Goal: Communication & Community: Answer question/provide support

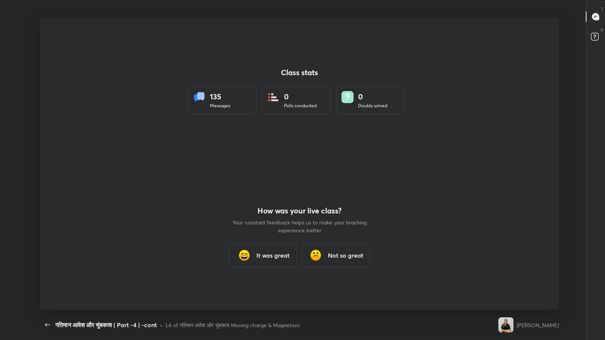
scroll to position [2, 0]
click at [46, 326] on icon "button" at bounding box center [47, 324] width 9 height 9
click at [46, 324] on icon "button" at bounding box center [47, 324] width 9 height 9
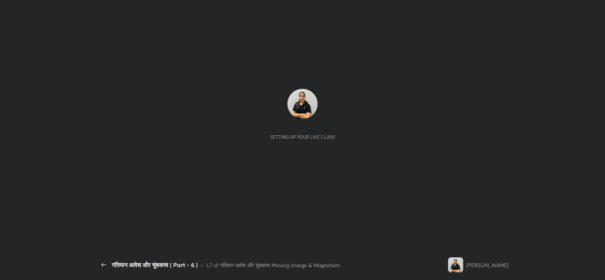
scroll to position [2, 0]
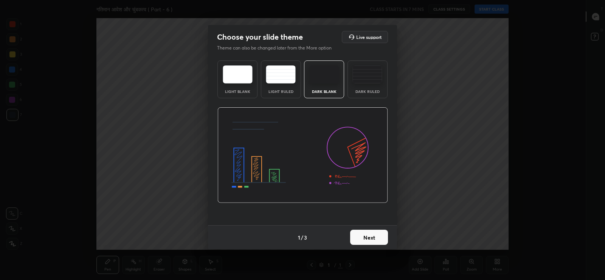
click at [373, 75] on img at bounding box center [367, 74] width 30 height 18
click at [367, 233] on button "Next" at bounding box center [369, 237] width 38 height 15
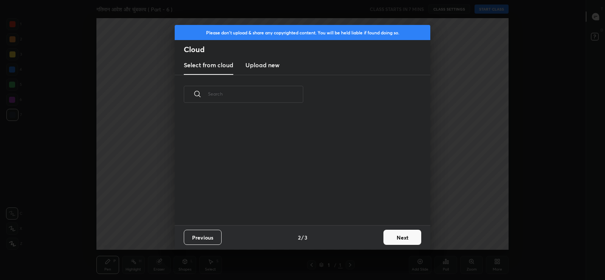
scroll to position [111, 243]
click at [267, 63] on h3 "Upload new" at bounding box center [262, 64] width 34 height 9
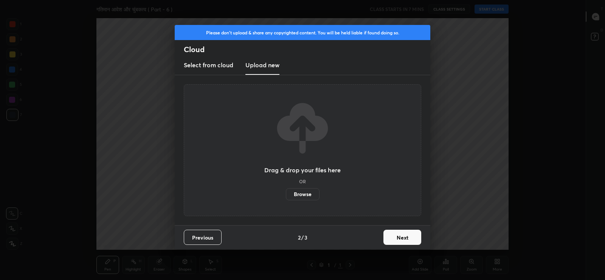
click at [303, 195] on label "Browse" at bounding box center [303, 194] width 34 height 12
click at [286, 195] on input "Browse" at bounding box center [286, 194] width 0 height 12
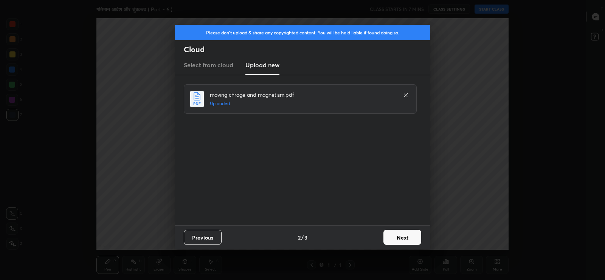
click at [402, 239] on button "Next" at bounding box center [402, 237] width 38 height 15
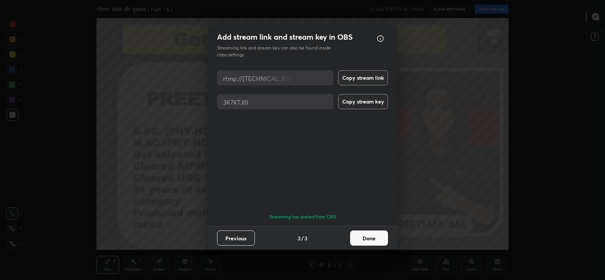
click at [373, 241] on button "Done" at bounding box center [369, 237] width 38 height 15
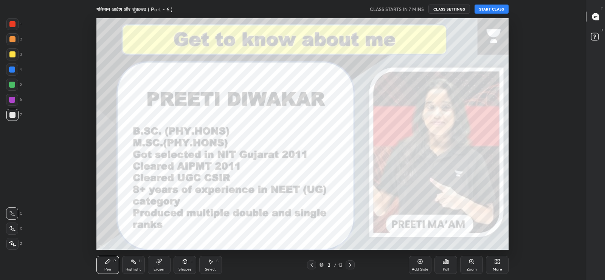
click at [594, 18] on icon at bounding box center [595, 16] width 7 height 7
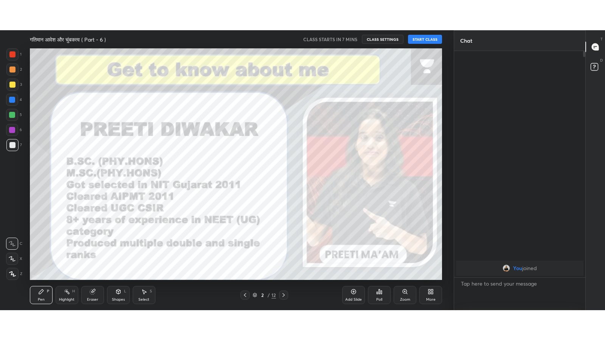
scroll to position [37551, 37359]
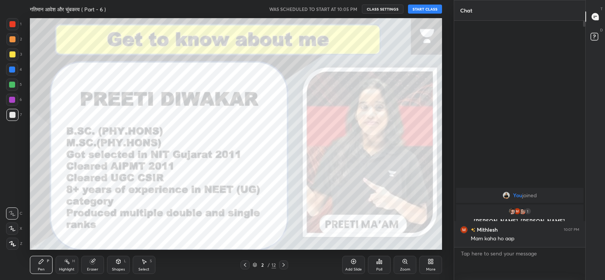
click at [424, 11] on button "START CLASS" at bounding box center [425, 9] width 34 height 9
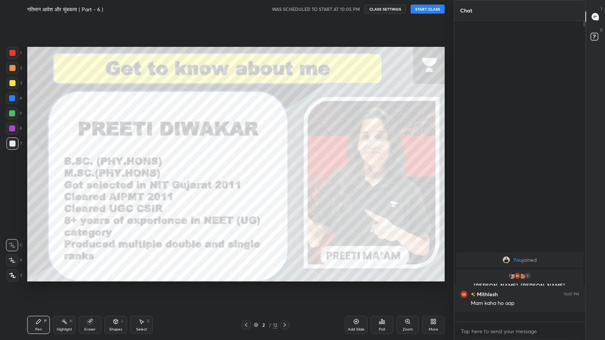
scroll to position [317, 129]
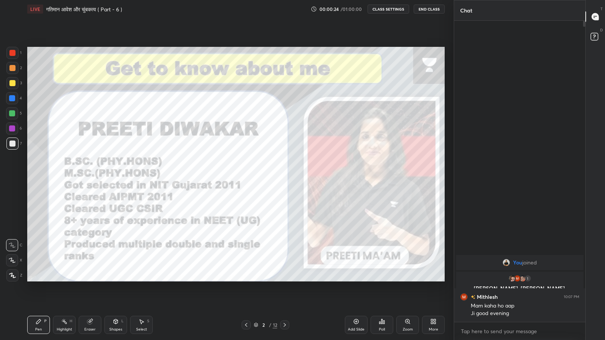
click at [431, 280] on icon at bounding box center [432, 323] width 2 height 2
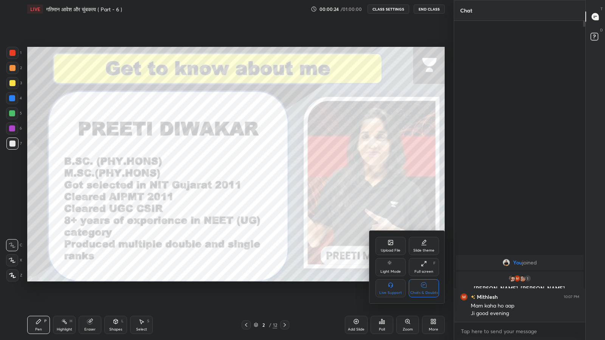
click at [424, 280] on icon at bounding box center [424, 285] width 6 height 8
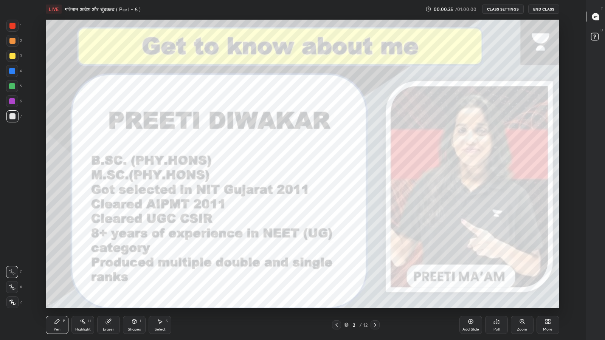
scroll to position [292, 556]
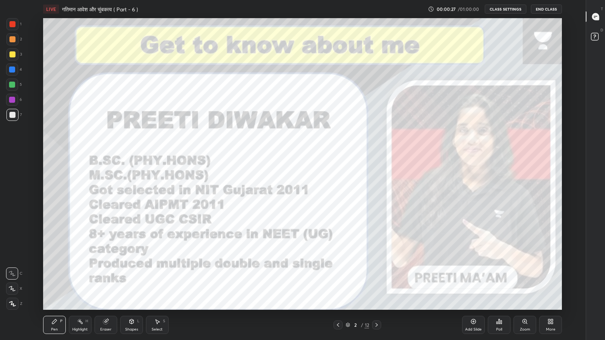
click at [598, 15] on icon at bounding box center [595, 16] width 7 height 7
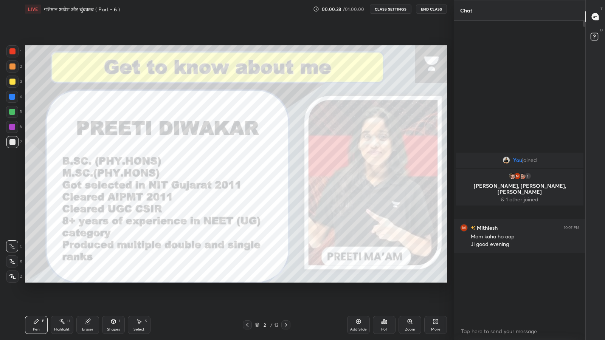
scroll to position [37491, 37359]
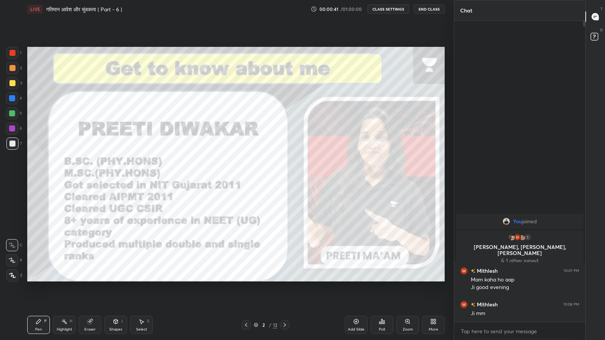
click at [434, 280] on icon at bounding box center [434, 323] width 2 height 2
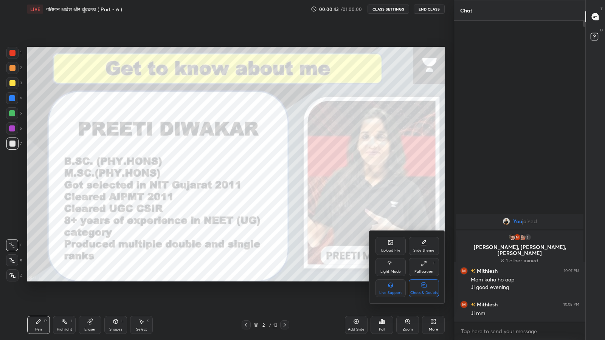
click at [424, 280] on icon at bounding box center [424, 285] width 6 height 8
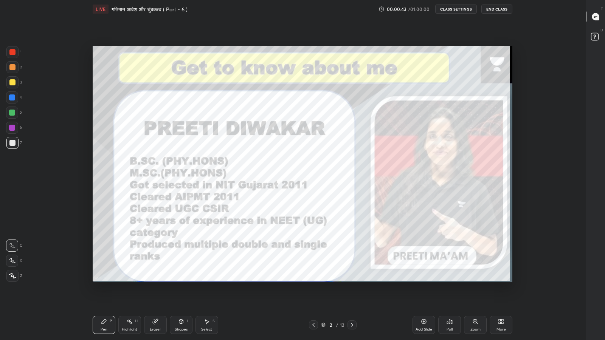
scroll to position [0, 0]
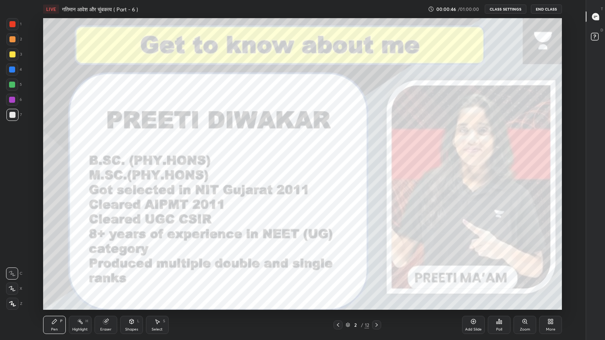
click at [475, 280] on div "Add Slide" at bounding box center [473, 325] width 23 height 18
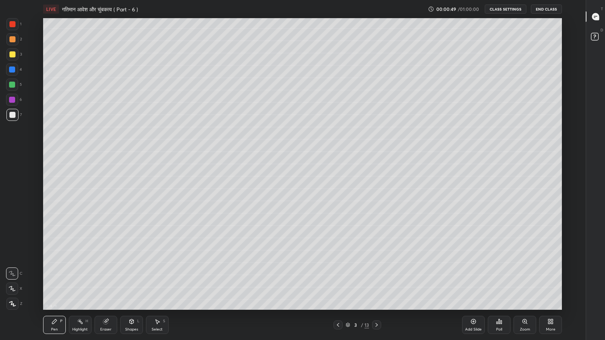
click at [134, 280] on div "Shapes L" at bounding box center [131, 325] width 23 height 18
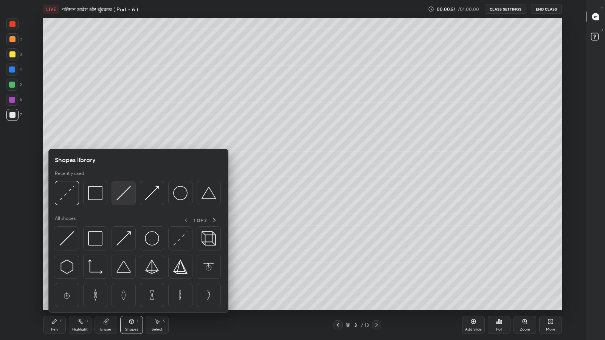
click at [124, 195] on img at bounding box center [123, 193] width 14 height 14
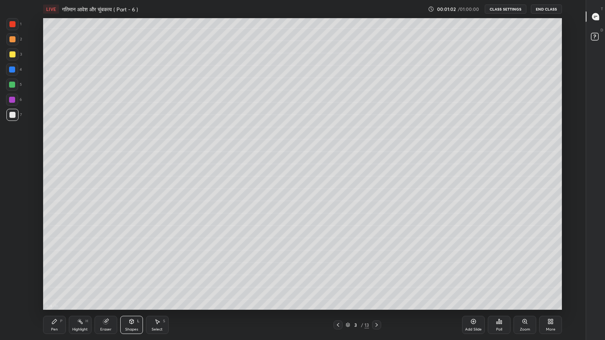
click at [62, 280] on div "Pen P" at bounding box center [54, 325] width 23 height 18
click at [551, 280] on div "More" at bounding box center [550, 325] width 23 height 18
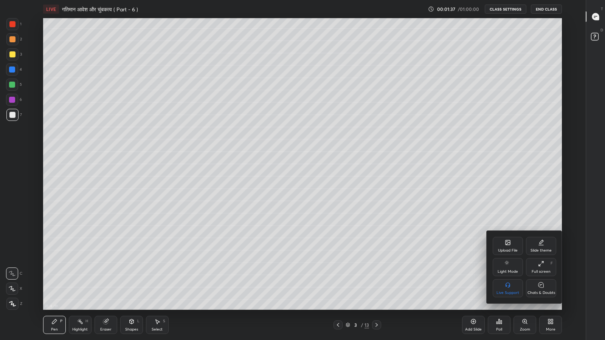
click at [541, 280] on div "Chats & Doubts" at bounding box center [541, 293] width 28 height 4
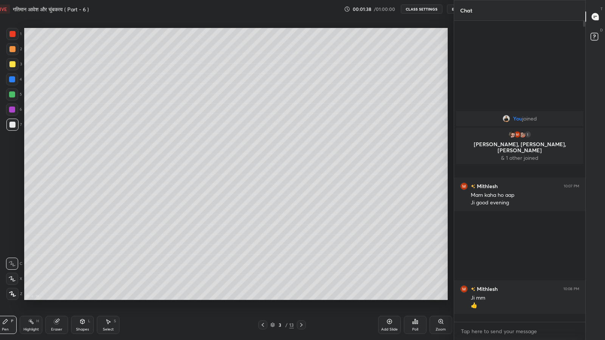
scroll to position [37491, 37359]
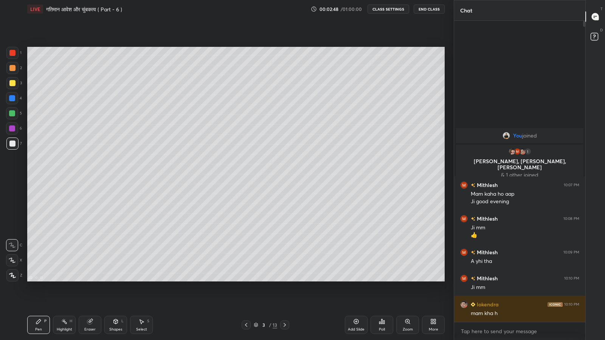
click at [114, 280] on div "Shapes" at bounding box center [115, 330] width 13 height 4
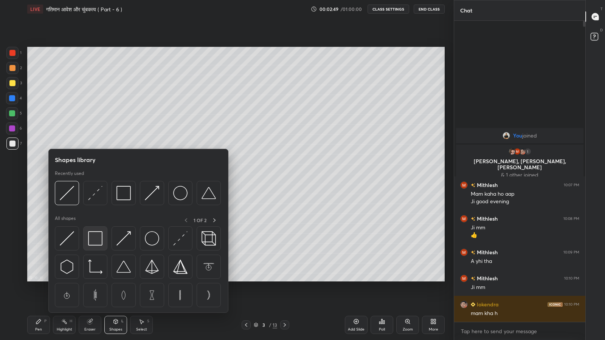
click at [94, 243] on img at bounding box center [95, 238] width 14 height 14
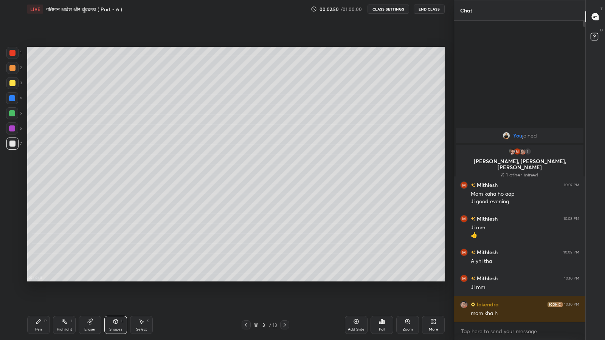
click at [16, 80] on div at bounding box center [12, 83] width 12 height 12
click at [40, 280] on div "Pen P" at bounding box center [38, 325] width 23 height 18
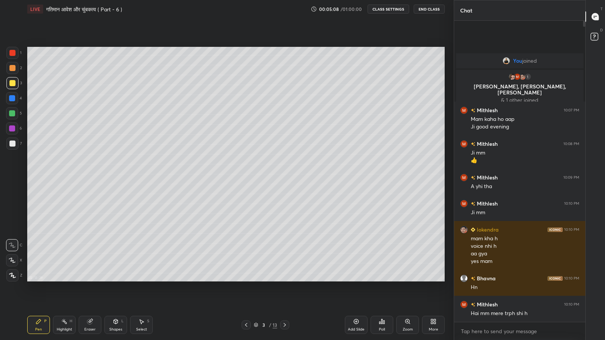
click at [12, 114] on div at bounding box center [12, 113] width 6 height 6
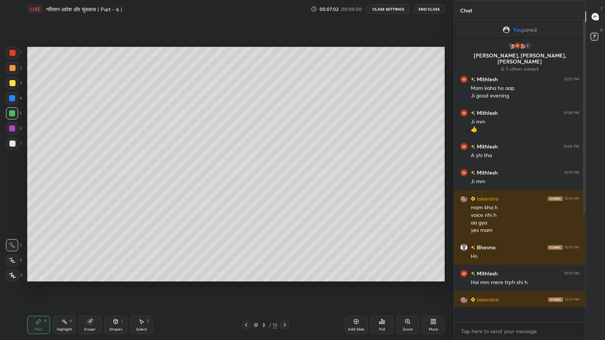
scroll to position [299, 129]
click at [94, 280] on div "Eraser" at bounding box center [90, 325] width 23 height 18
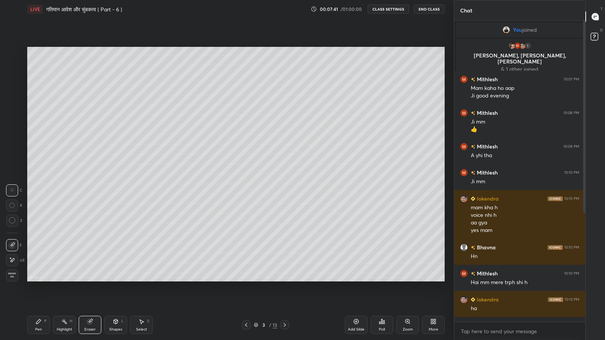
click at [40, 280] on div "Pen P" at bounding box center [38, 325] width 23 height 18
click at [371, 205] on button "Undo" at bounding box center [381, 208] width 22 height 9
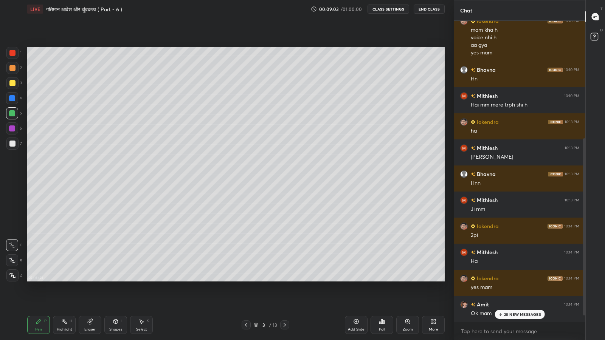
scroll to position [211, 0]
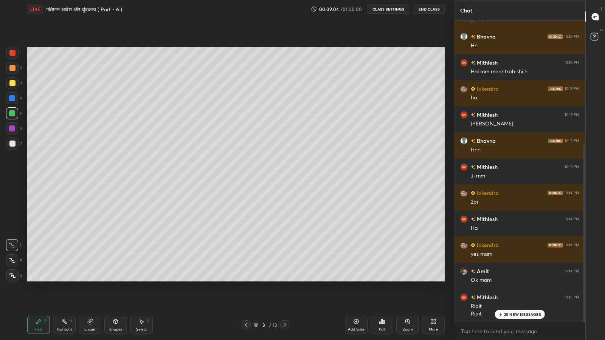
click at [512, 280] on p "28 NEW MESSAGES" at bounding box center [522, 314] width 37 height 5
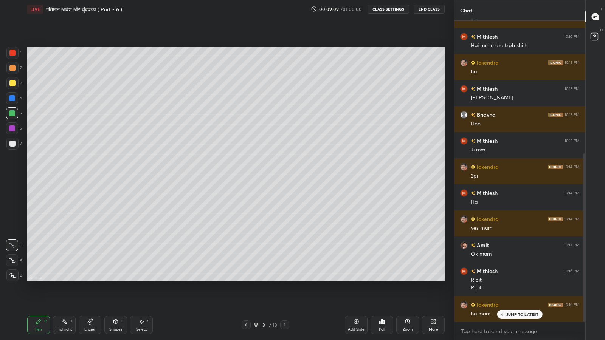
click at [513, 280] on p "JUMP TO LATEST" at bounding box center [522, 314] width 32 height 5
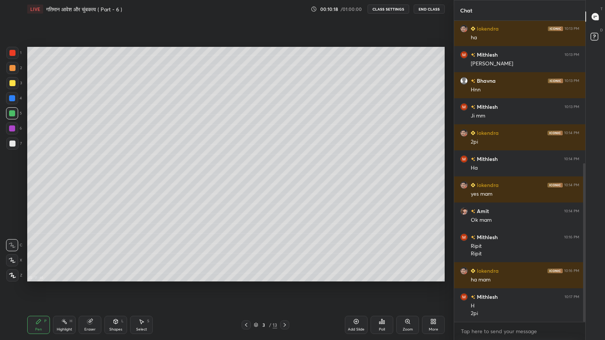
scroll to position [278, 0]
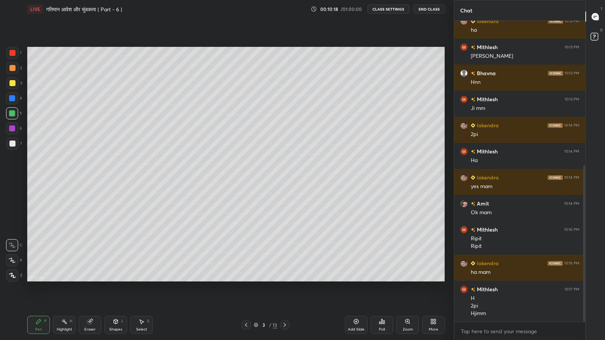
click at [356, 280] on div "Add Slide" at bounding box center [356, 325] width 23 height 18
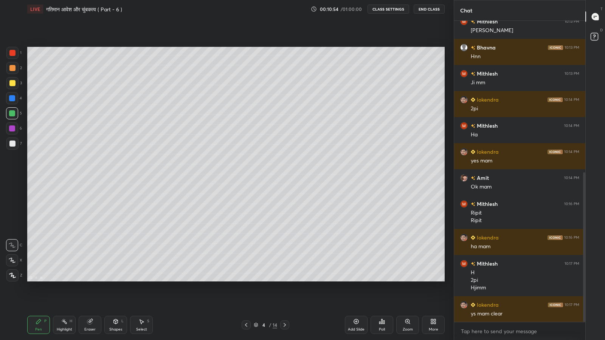
click at [17, 85] on div at bounding box center [12, 83] width 12 height 12
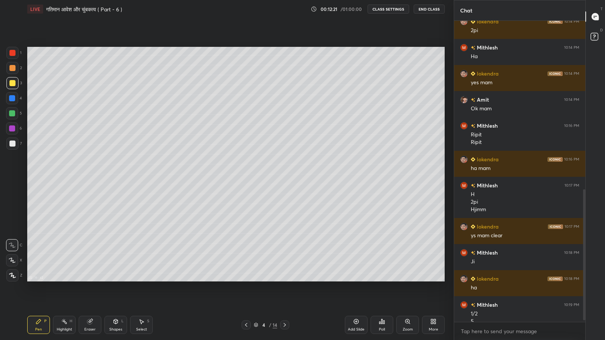
scroll to position [390, 0]
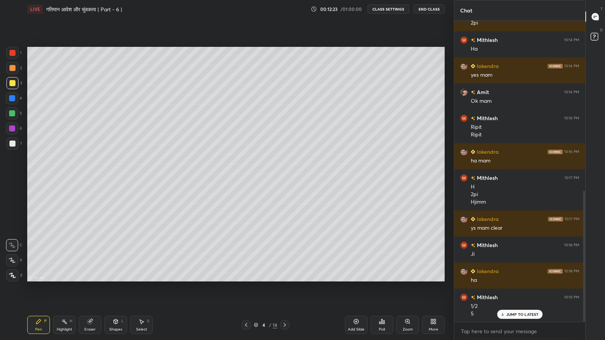
click at [92, 280] on icon at bounding box center [90, 322] width 6 height 6
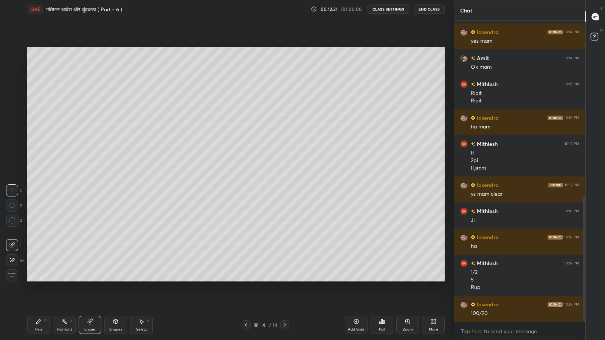
scroll to position [431, 0]
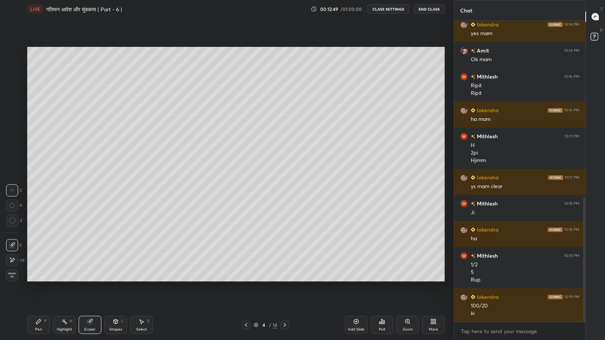
click at [42, 280] on div "Pen P" at bounding box center [38, 325] width 23 height 18
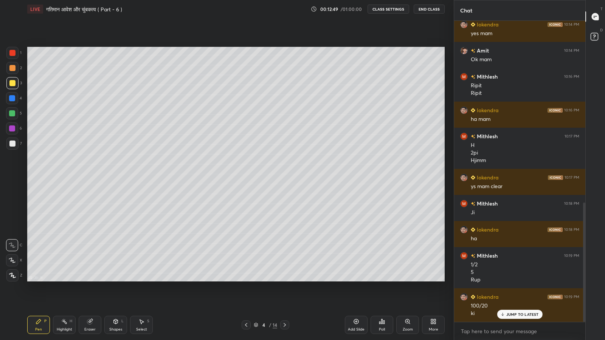
scroll to position [457, 0]
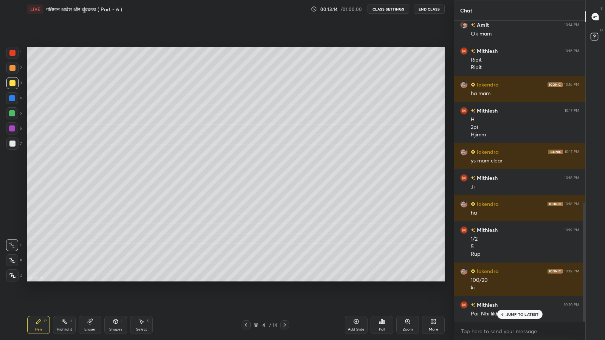
click at [507, 280] on p "JUMP TO LATEST" at bounding box center [522, 314] width 32 height 5
click at [429, 280] on div "More" at bounding box center [433, 325] width 23 height 18
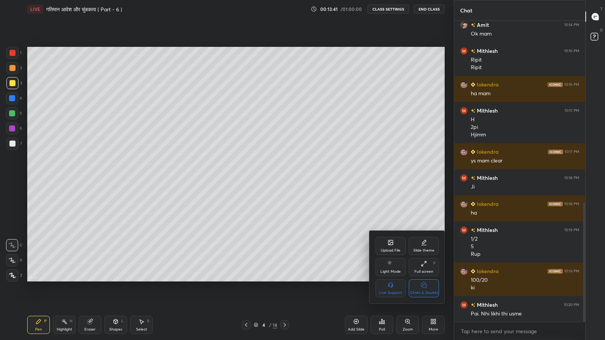
click at [428, 280] on div "Chats & Doubts" at bounding box center [423, 288] width 30 height 18
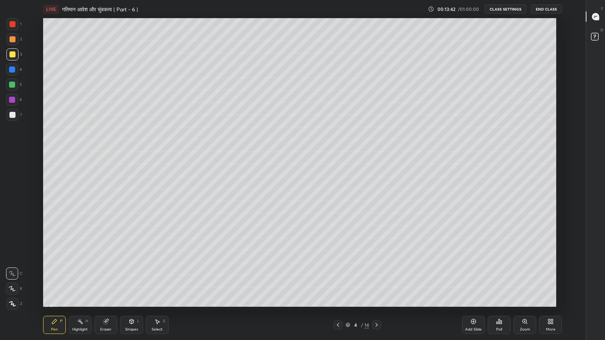
scroll to position [292, 556]
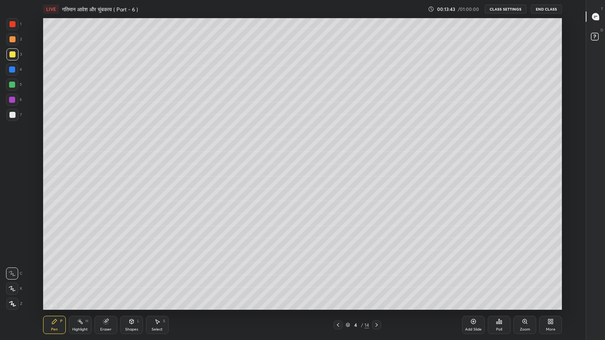
click at [125, 280] on div "Shapes L" at bounding box center [131, 325] width 23 height 18
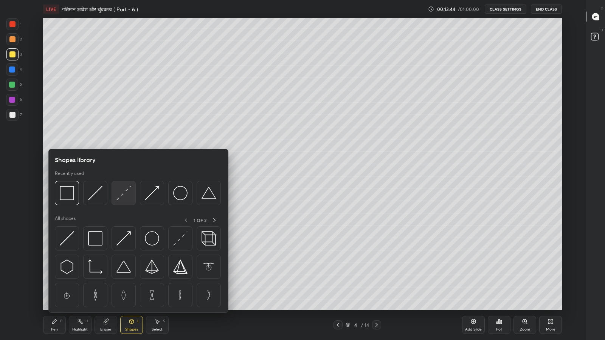
click at [122, 196] on img at bounding box center [123, 193] width 14 height 14
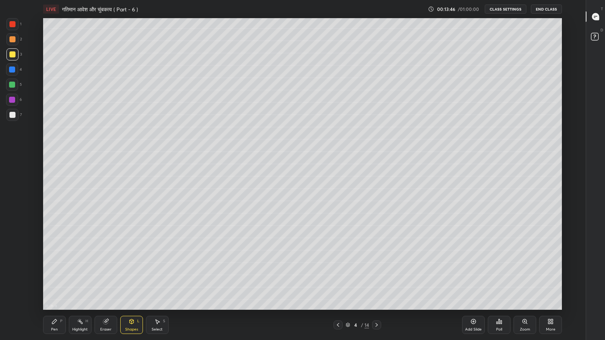
click at [51, 280] on div "Pen P" at bounding box center [54, 325] width 23 height 18
click at [11, 114] on div at bounding box center [12, 115] width 6 height 6
click at [335, 280] on icon at bounding box center [338, 325] width 6 height 6
click at [376, 280] on icon at bounding box center [376, 325] width 6 height 6
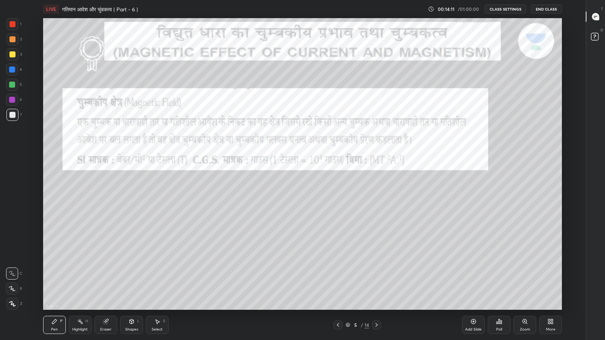
click at [337, 280] on icon at bounding box center [338, 325] width 6 height 6
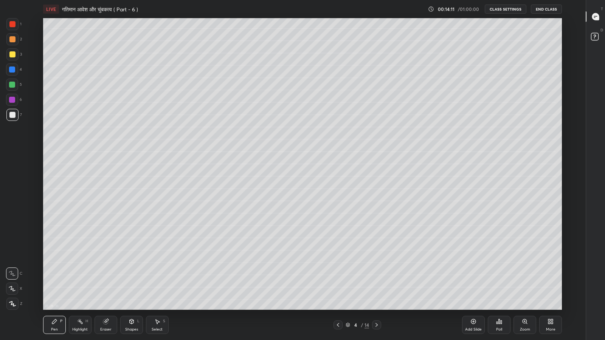
click at [337, 280] on icon at bounding box center [338, 325] width 6 height 6
click at [376, 280] on icon at bounding box center [376, 325] width 6 height 6
click at [550, 280] on icon at bounding box center [549, 323] width 2 height 2
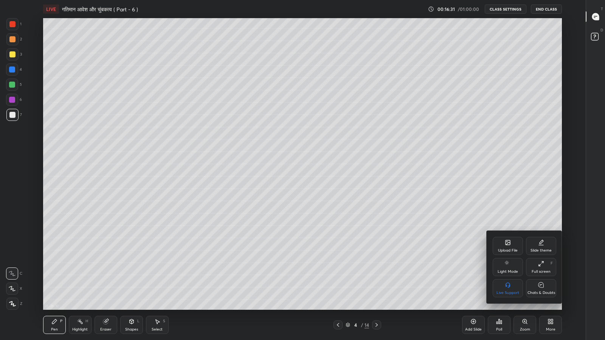
click at [543, 280] on icon at bounding box center [541, 285] width 6 height 8
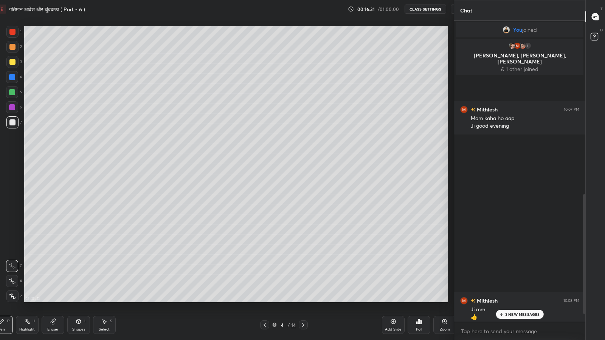
scroll to position [37491, 37359]
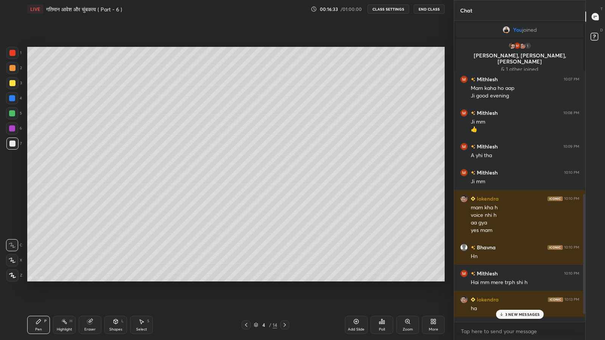
click at [513, 280] on p "3 NEW MESSAGES" at bounding box center [522, 314] width 35 height 5
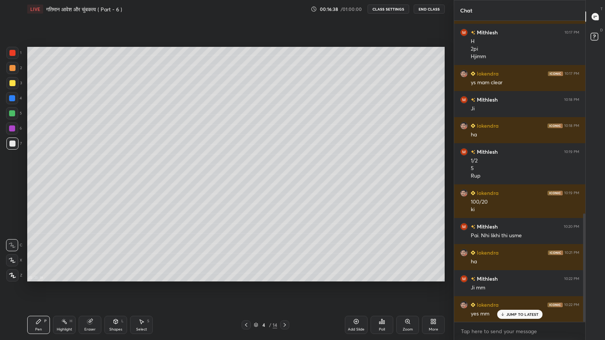
click at [246, 280] on icon at bounding box center [246, 325] width 6 height 6
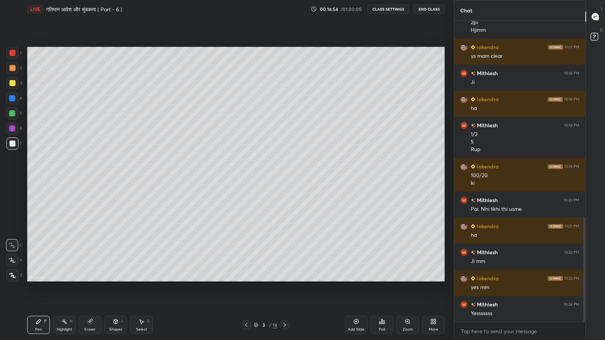
click at [284, 280] on icon at bounding box center [284, 325] width 6 height 6
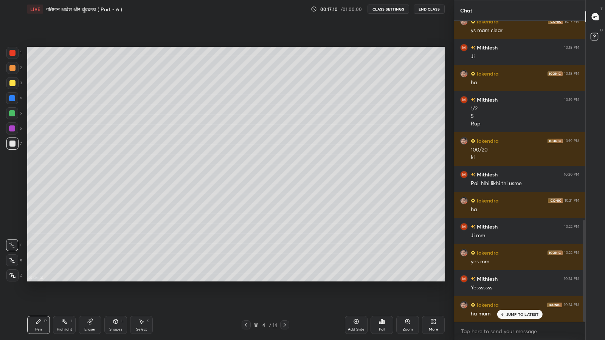
click at [514, 280] on p "JUMP TO LATEST" at bounding box center [522, 314] width 32 height 5
click at [246, 280] on icon at bounding box center [246, 325] width 6 height 6
click at [286, 280] on icon at bounding box center [284, 325] width 6 height 6
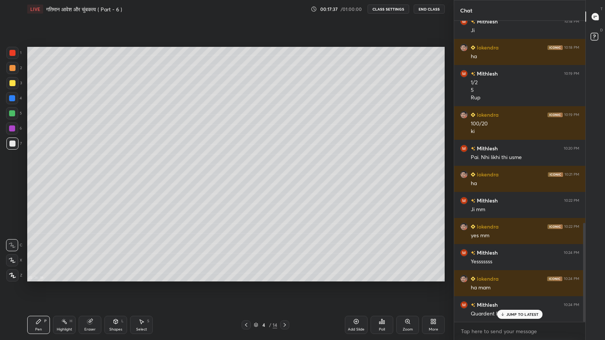
click at [518, 280] on p "JUMP TO LATEST" at bounding box center [522, 314] width 32 height 5
click at [356, 280] on icon at bounding box center [356, 322] width 6 height 6
click at [433, 280] on div "More" at bounding box center [432, 330] width 9 height 4
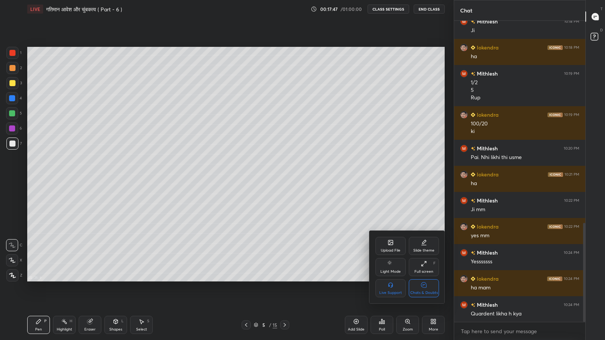
click at [426, 280] on icon at bounding box center [423, 284] width 5 height 5
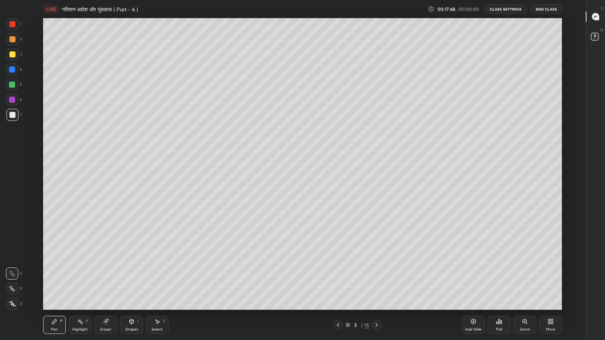
scroll to position [37491, 37226]
click at [13, 54] on div at bounding box center [12, 54] width 6 height 6
click at [549, 280] on icon at bounding box center [549, 320] width 2 height 2
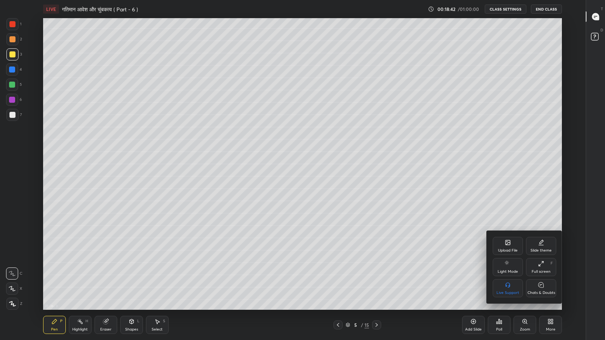
click at [540, 280] on icon at bounding box center [540, 284] width 5 height 5
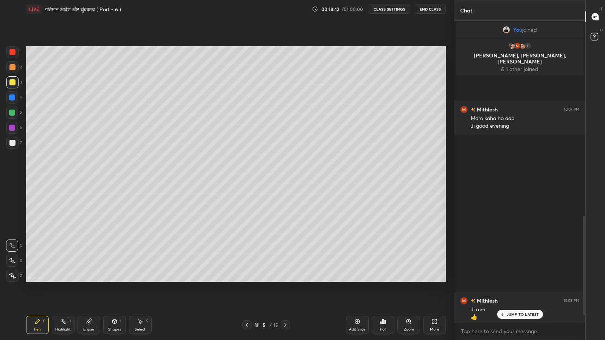
scroll to position [37491, 37359]
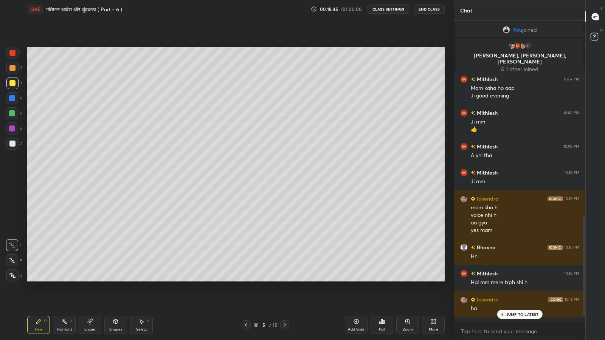
click at [521, 280] on p "JUMP TO LATEST" at bounding box center [522, 314] width 32 height 5
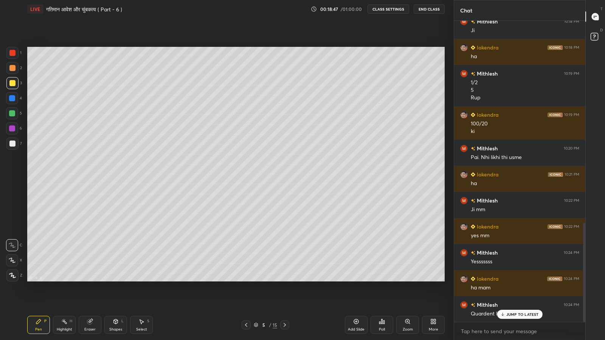
click at [520, 280] on p "JUMP TO LATEST" at bounding box center [522, 314] width 32 height 5
click at [439, 280] on div "More" at bounding box center [433, 325] width 23 height 18
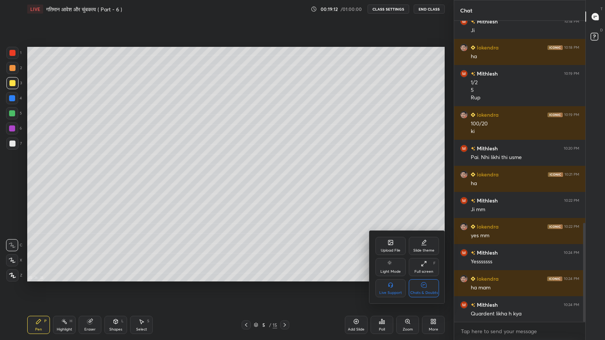
click at [426, 280] on div "Chats & Doubts" at bounding box center [423, 288] width 30 height 18
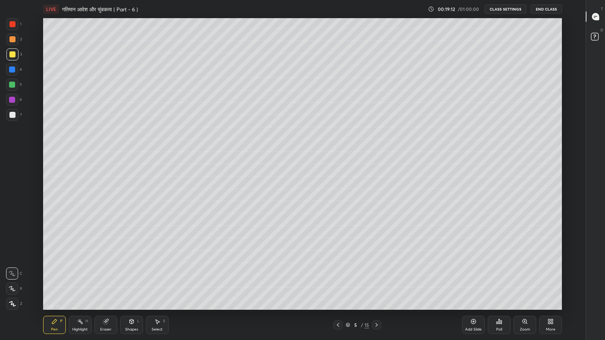
scroll to position [2, 0]
click at [12, 87] on div at bounding box center [12, 85] width 6 height 6
click at [128, 280] on div "Shapes" at bounding box center [131, 330] width 13 height 4
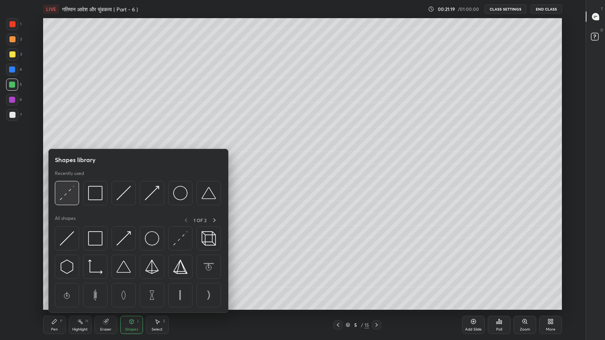
click at [66, 193] on img at bounding box center [67, 193] width 14 height 14
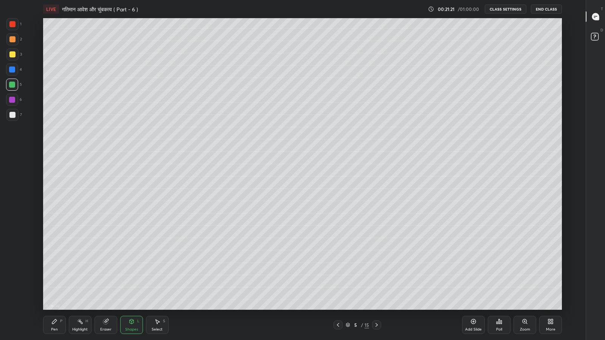
click at [54, 280] on div "Pen P" at bounding box center [54, 325] width 23 height 18
click at [551, 280] on div "More" at bounding box center [550, 330] width 9 height 4
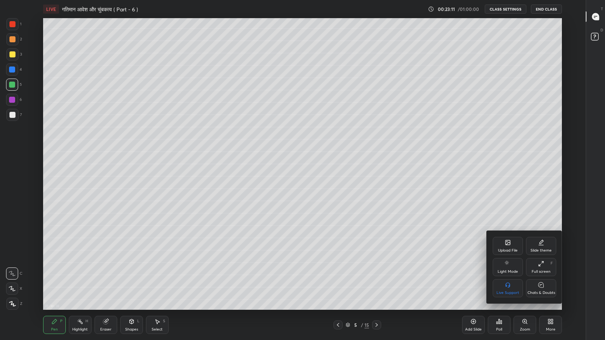
click at [541, 280] on icon at bounding box center [541, 285] width 6 height 8
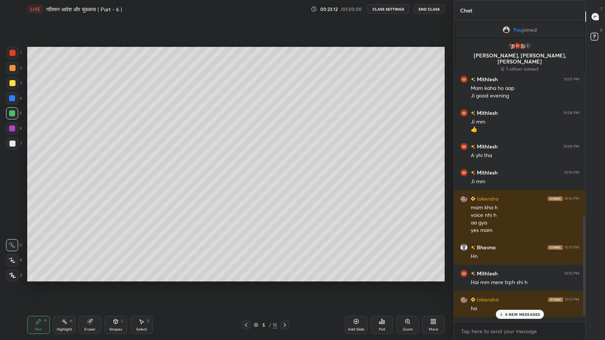
scroll to position [37491, 37359]
click at [522, 280] on p "6 NEW MESSAGES" at bounding box center [521, 314] width 35 height 5
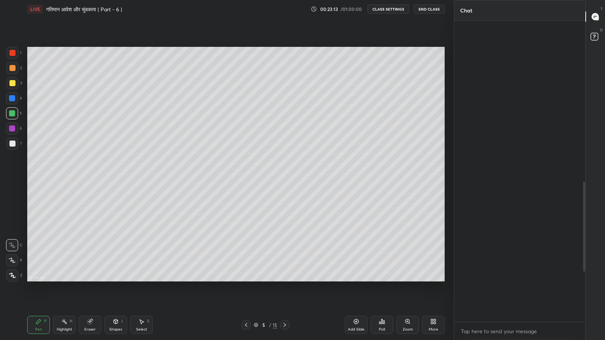
scroll to position [737, 0]
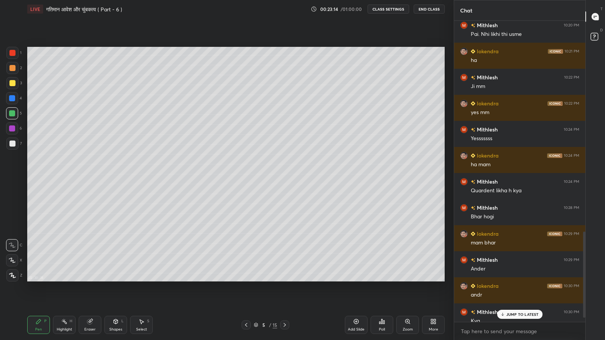
click at [516, 280] on div "JUMP TO LATEST" at bounding box center [518, 314] width 45 height 9
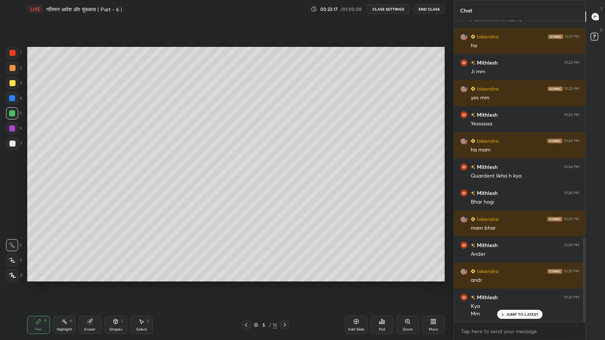
scroll to position [778, 0]
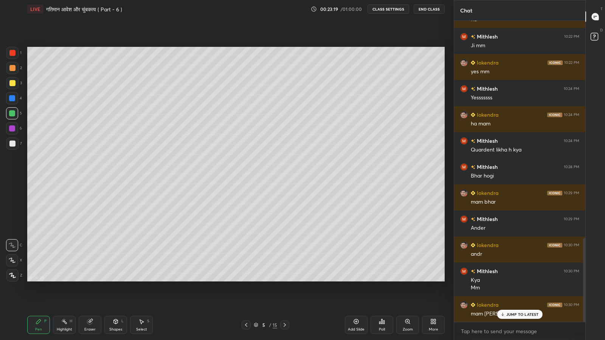
click at [512, 280] on div "JUMP TO LATEST" at bounding box center [518, 314] width 45 height 9
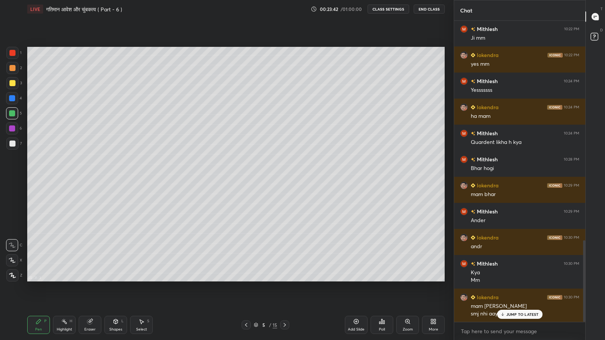
scroll to position [811, 0]
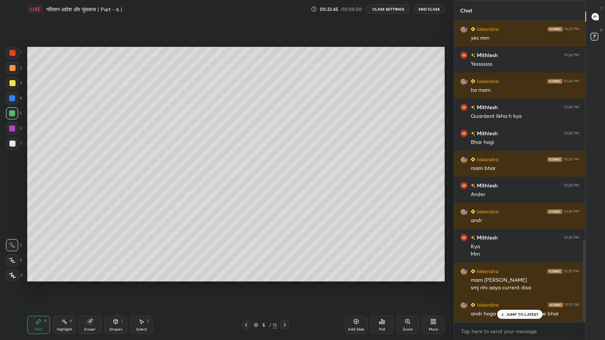
click at [510, 280] on p "JUMP TO LATEST" at bounding box center [522, 314] width 32 height 5
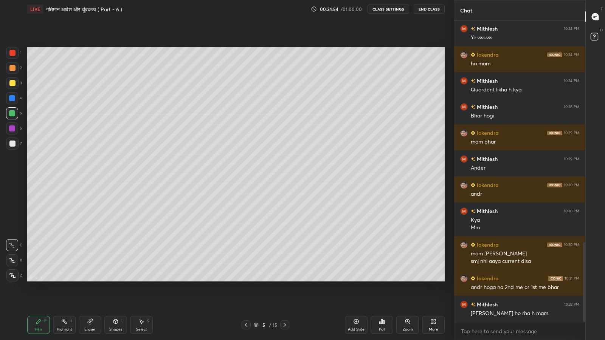
click at [91, 280] on div "Eraser" at bounding box center [90, 325] width 23 height 18
click at [14, 226] on div at bounding box center [12, 221] width 12 height 12
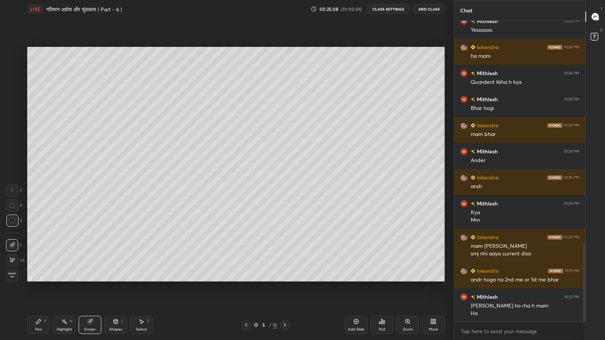
click at [36, 280] on div "Pen" at bounding box center [38, 330] width 7 height 4
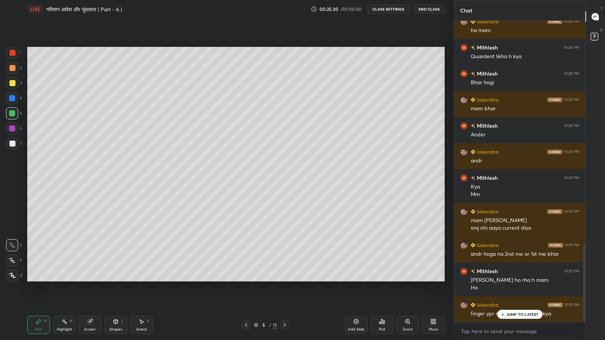
click at [507, 280] on p "JUMP TO LATEST" at bounding box center [522, 314] width 32 height 5
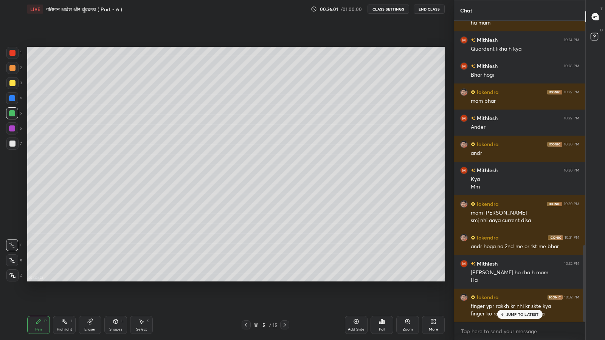
click at [513, 280] on p "JUMP TO LATEST" at bounding box center [522, 314] width 32 height 5
click at [87, 280] on icon at bounding box center [89, 321] width 5 height 5
click at [40, 280] on div "Pen P" at bounding box center [38, 325] width 23 height 18
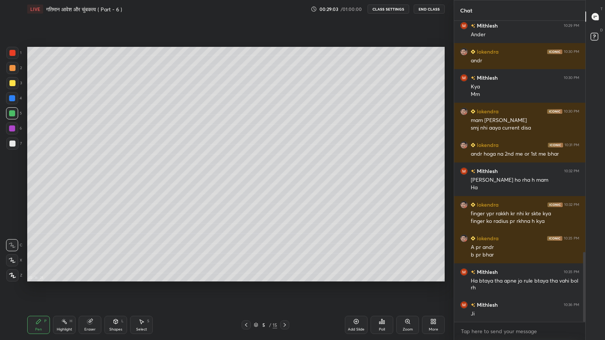
scroll to position [997, 0]
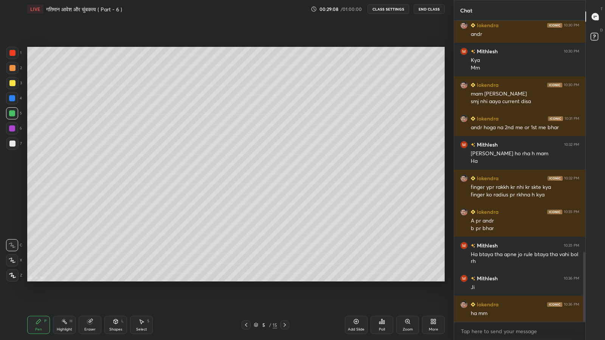
click at [88, 280] on div "Eraser" at bounding box center [89, 330] width 11 height 4
click at [41, 280] on div "Pen" at bounding box center [38, 330] width 7 height 4
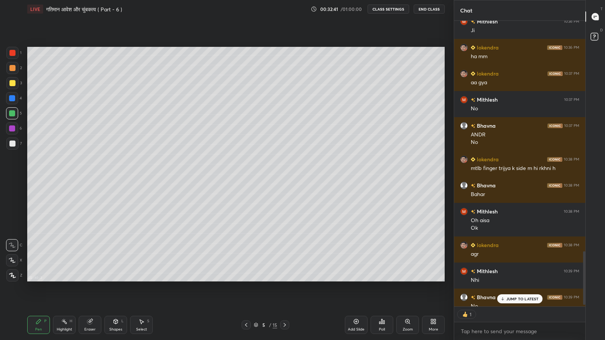
scroll to position [2, 2]
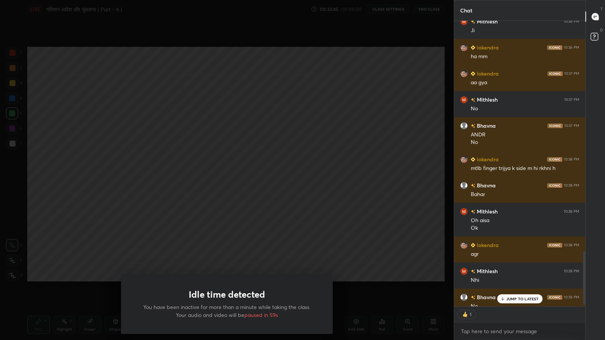
click at [280, 251] on div "Idle time detected You have been inactive for more than a minute while taking t…" at bounding box center [226, 170] width 453 height 340
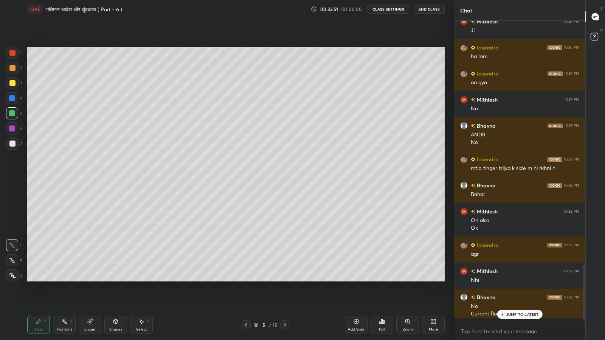
scroll to position [1254, 0]
click at [513, 280] on div "JUMP TO LATEST" at bounding box center [518, 314] width 45 height 9
click at [433, 280] on div "More" at bounding box center [432, 330] width 9 height 4
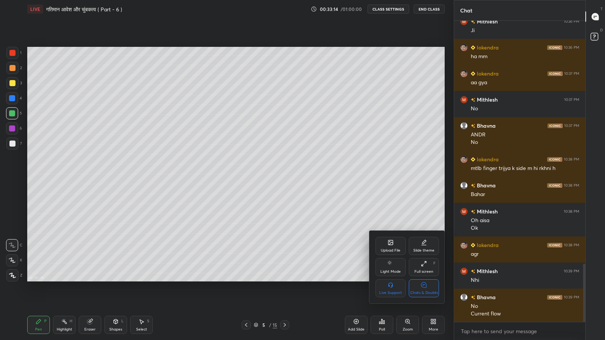
click at [421, 280] on div "Chats & Doubts" at bounding box center [423, 288] width 30 height 18
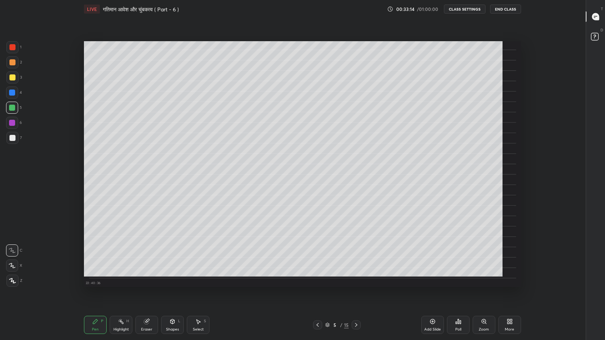
scroll to position [292, 556]
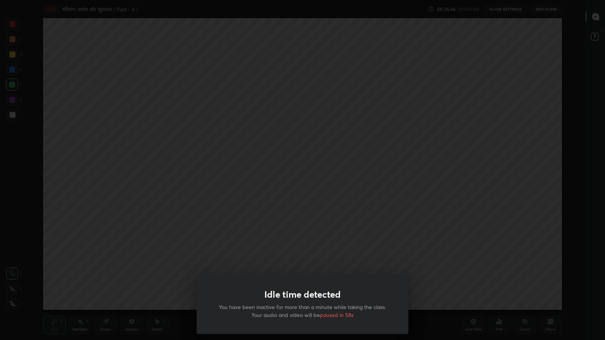
click at [233, 190] on div "Idle time detected You have been inactive for more than a minute while taking t…" at bounding box center [302, 170] width 605 height 340
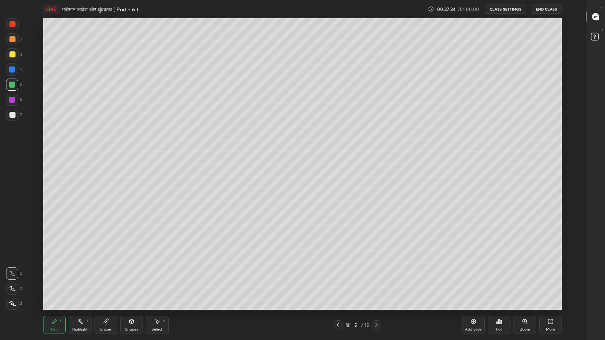
click at [549, 280] on div "More" at bounding box center [550, 330] width 9 height 4
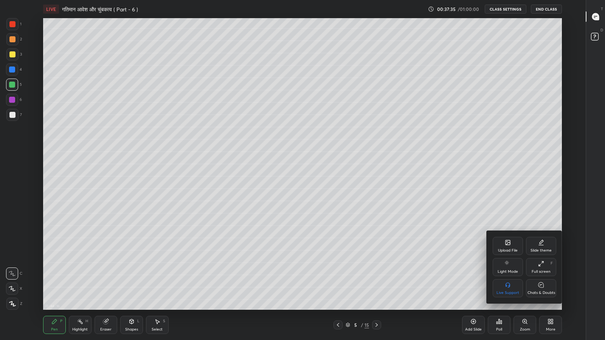
click at [535, 280] on div "Chats & Doubts" at bounding box center [541, 288] width 30 height 18
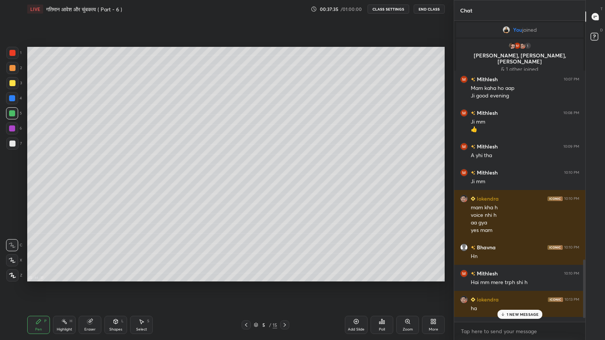
scroll to position [37491, 37359]
click at [508, 280] on p "1 NEW MESSAGE" at bounding box center [522, 314] width 32 height 5
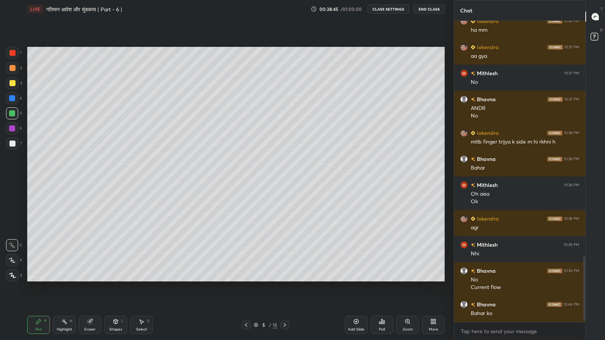
scroll to position [1110, 0]
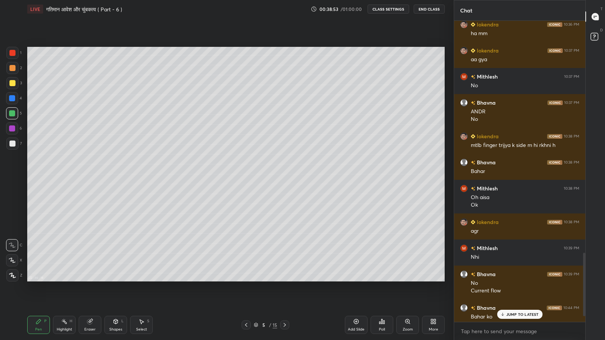
click at [518, 280] on p "JUMP TO LATEST" at bounding box center [522, 314] width 32 height 5
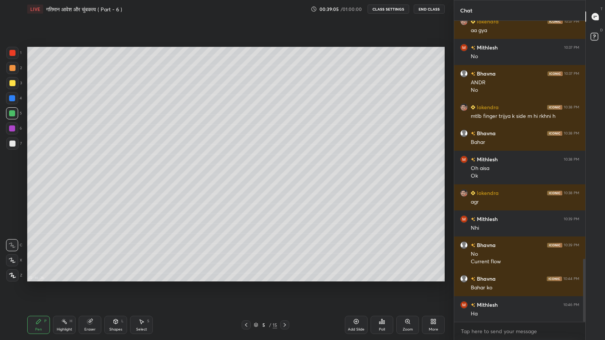
click at [88, 280] on icon at bounding box center [89, 321] width 5 height 5
click at [37, 280] on div "Pen P" at bounding box center [38, 325] width 23 height 18
click at [90, 280] on div "Eraser" at bounding box center [90, 325] width 23 height 18
click at [39, 280] on div "Pen P" at bounding box center [38, 325] width 23 height 18
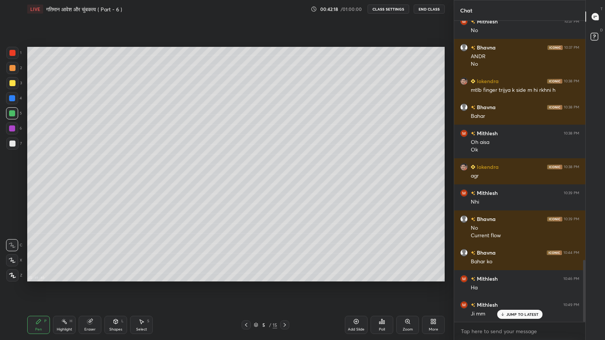
scroll to position [2, 2]
click at [516, 280] on p "JUMP TO LATEST" at bounding box center [522, 299] width 32 height 5
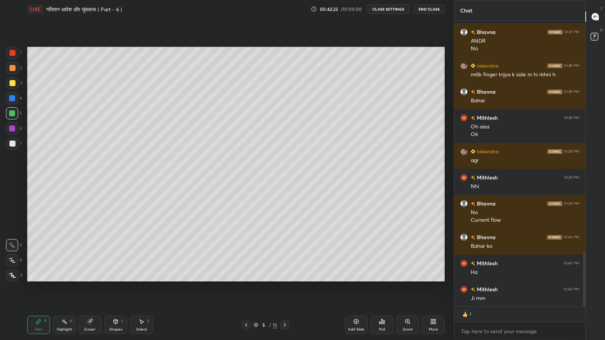
scroll to position [1181, 0]
click at [354, 280] on div "Add Slide" at bounding box center [356, 325] width 23 height 18
click at [14, 87] on div at bounding box center [12, 83] width 12 height 12
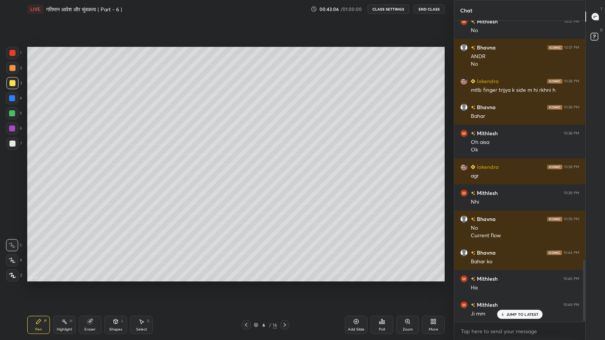
scroll to position [1165, 0]
click at [90, 280] on icon at bounding box center [89, 321] width 5 height 5
click at [38, 280] on icon at bounding box center [39, 322] width 6 height 6
click at [93, 280] on div "Eraser" at bounding box center [90, 325] width 23 height 18
click at [40, 280] on icon at bounding box center [39, 322] width 6 height 6
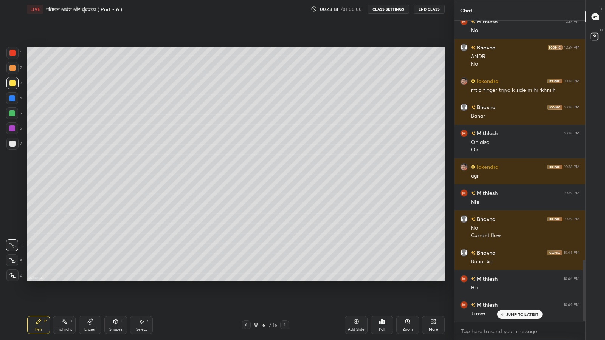
scroll to position [2, 2]
click at [513, 280] on div "JUMP TO LATEST" at bounding box center [518, 298] width 45 height 9
click at [118, 280] on icon at bounding box center [116, 322] width 6 height 6
click at [12, 128] on div at bounding box center [12, 128] width 6 height 6
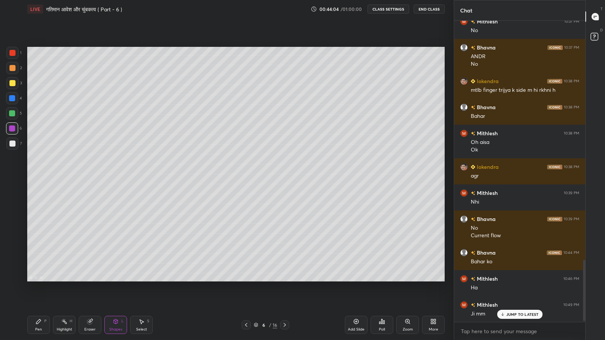
click at [37, 280] on icon at bounding box center [38, 321] width 5 height 5
click at [91, 280] on div "Eraser" at bounding box center [89, 330] width 11 height 4
click at [118, 280] on div "Shapes L" at bounding box center [115, 325] width 23 height 18
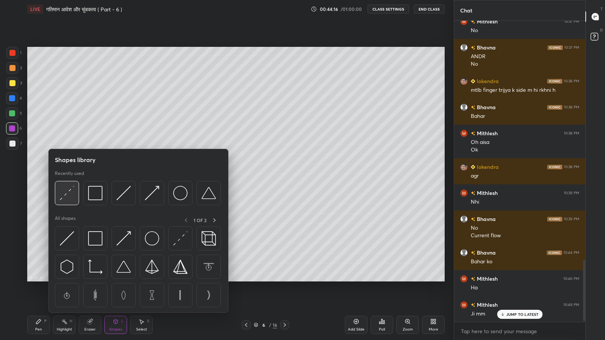
click at [68, 197] on img at bounding box center [67, 193] width 14 height 14
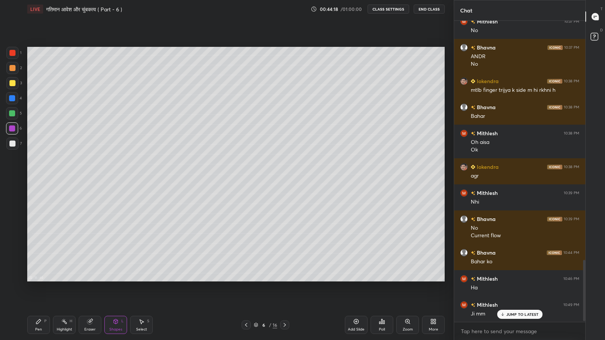
click at [42, 280] on div "Pen P" at bounding box center [38, 325] width 23 height 18
click at [93, 280] on div "Eraser" at bounding box center [89, 330] width 11 height 4
click at [40, 280] on icon at bounding box center [39, 322] width 6 height 6
click at [13, 129] on div at bounding box center [12, 128] width 6 height 6
click at [14, 144] on div at bounding box center [12, 144] width 6 height 6
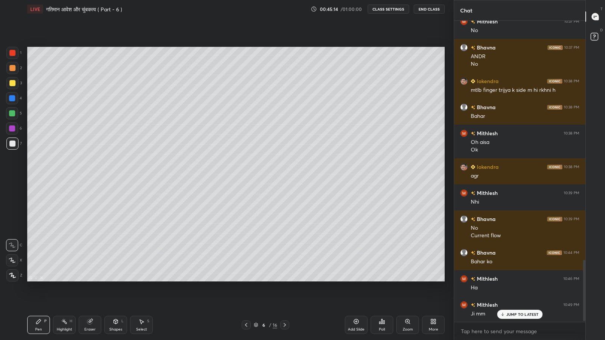
click at [522, 280] on p "JUMP TO LATEST" at bounding box center [522, 314] width 32 height 5
click at [13, 114] on div at bounding box center [12, 113] width 6 height 6
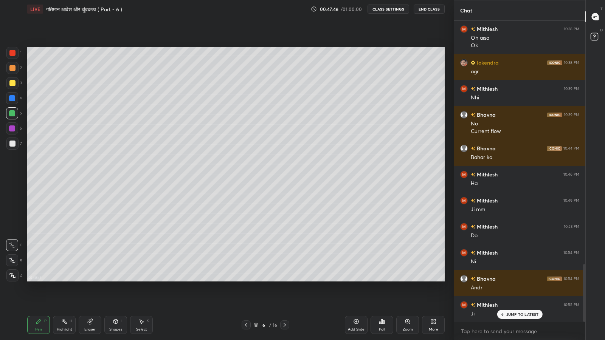
scroll to position [1296, 0]
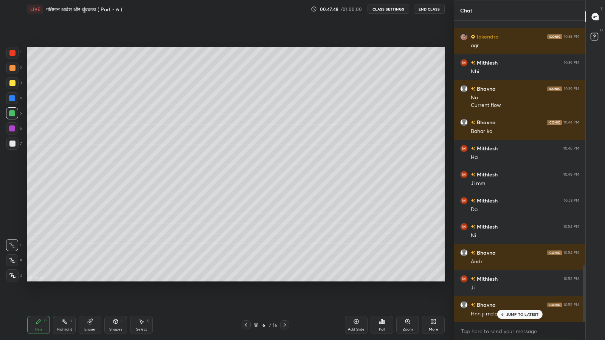
click at [509, 280] on p "JUMP TO LATEST" at bounding box center [522, 314] width 32 height 5
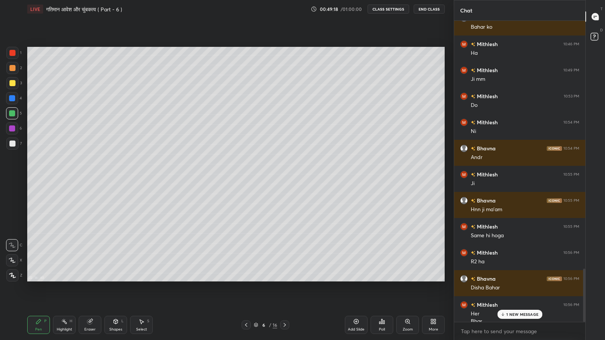
scroll to position [1407, 0]
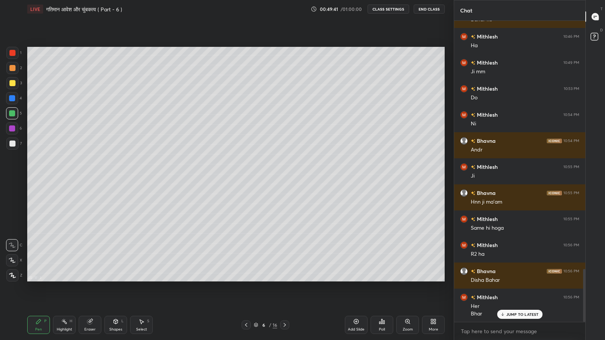
click at [509, 280] on p "JUMP TO LATEST" at bounding box center [522, 314] width 32 height 5
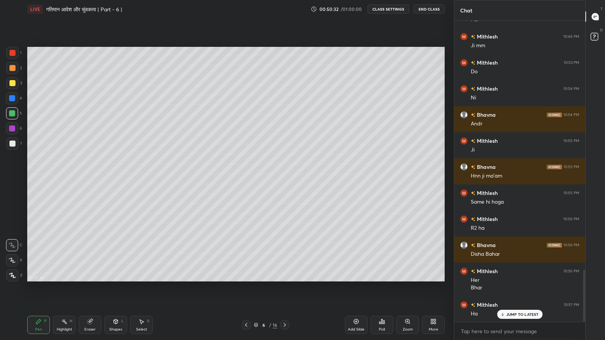
click at [517, 280] on p "JUMP TO LATEST" at bounding box center [522, 314] width 32 height 5
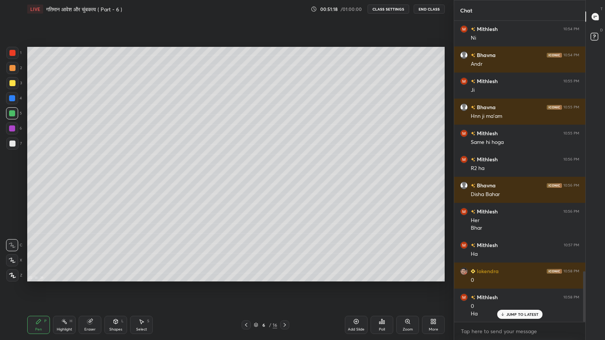
scroll to position [1520, 0]
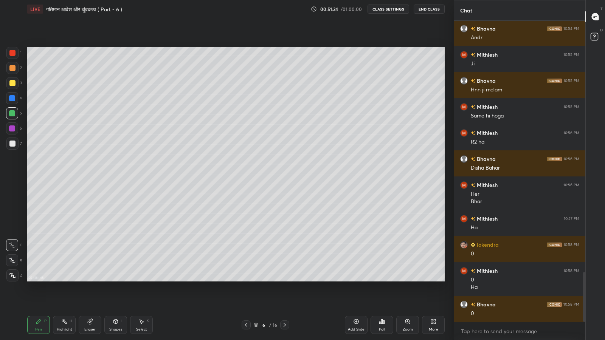
click at [356, 280] on icon at bounding box center [356, 322] width 6 height 6
click at [9, 83] on div at bounding box center [12, 83] width 6 height 6
click at [246, 280] on icon at bounding box center [246, 325] width 6 height 6
click at [284, 280] on icon at bounding box center [284, 325] width 2 height 4
click at [13, 113] on div at bounding box center [12, 113] width 6 height 6
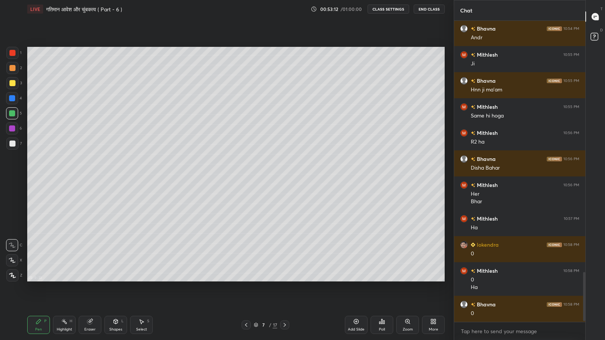
scroll to position [1545, 0]
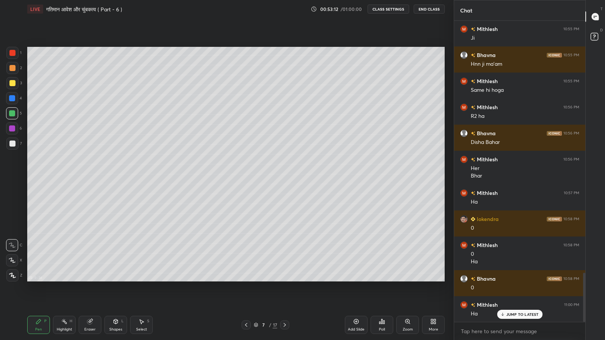
click at [246, 280] on icon at bounding box center [246, 325] width 6 height 6
click at [286, 280] on icon at bounding box center [284, 325] width 6 height 6
click at [284, 280] on icon at bounding box center [284, 325] width 6 height 6
click at [246, 280] on icon at bounding box center [246, 325] width 6 height 6
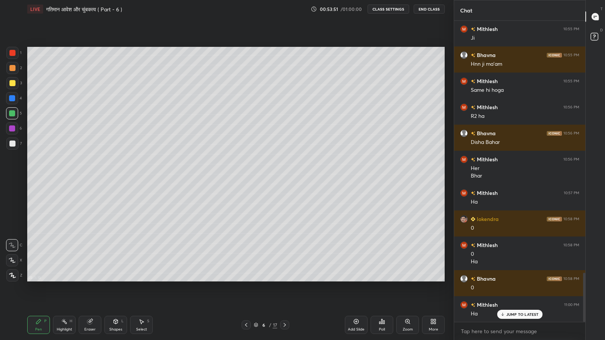
click at [246, 280] on icon at bounding box center [246, 325] width 6 height 6
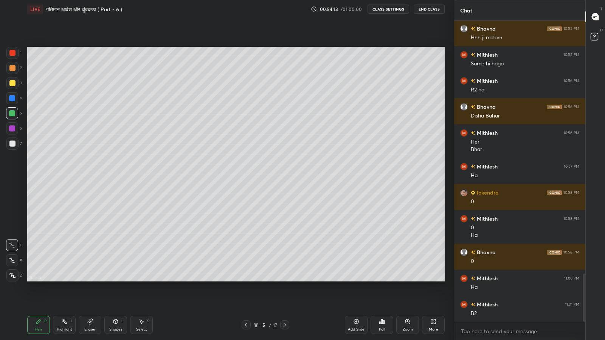
click at [284, 280] on icon at bounding box center [284, 325] width 2 height 4
click at [284, 280] on icon at bounding box center [284, 325] width 6 height 6
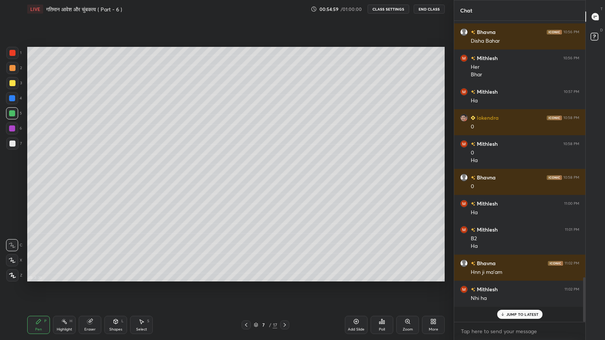
scroll to position [1631, 0]
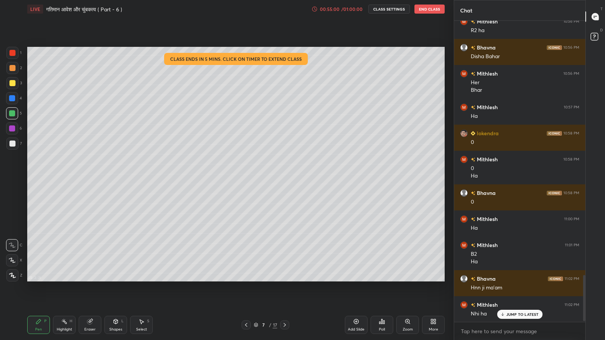
click at [90, 280] on div "Eraser" at bounding box center [90, 325] width 23 height 18
click at [42, 280] on div "Pen P" at bounding box center [38, 325] width 23 height 18
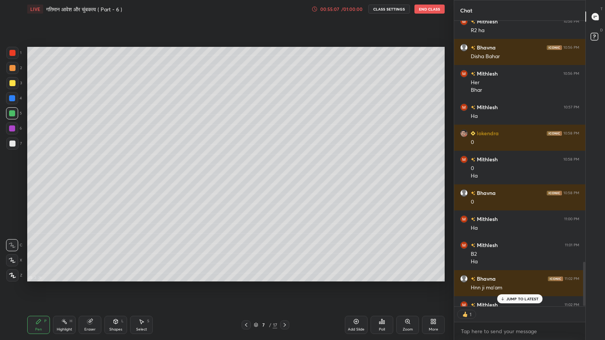
scroll to position [2, 2]
click at [88, 280] on div "Eraser" at bounding box center [90, 325] width 23 height 18
click at [45, 280] on div "P" at bounding box center [45, 321] width 2 height 4
click at [246, 280] on icon at bounding box center [246, 325] width 6 height 6
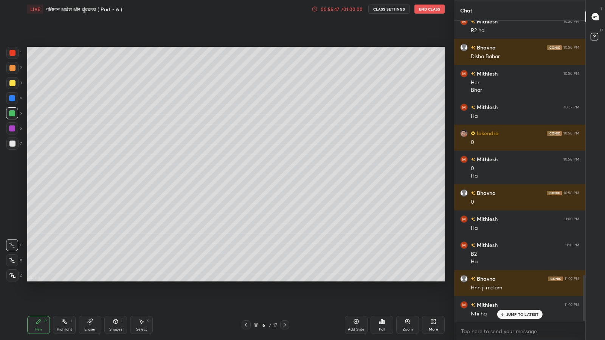
click at [284, 280] on icon at bounding box center [284, 325] width 6 height 6
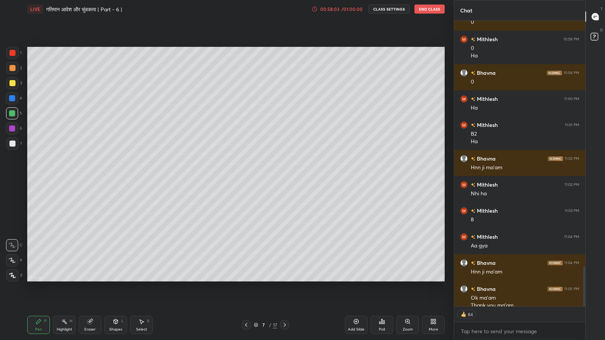
scroll to position [1759, 0]
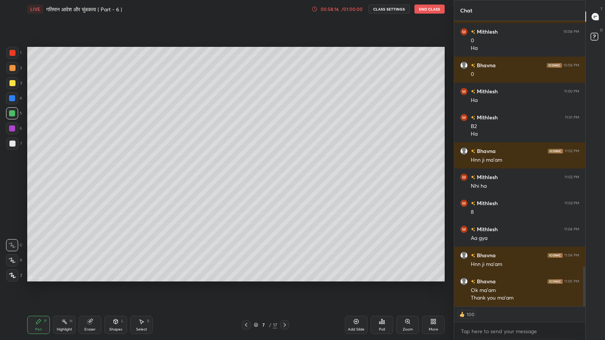
click at [441, 11] on button "End Class" at bounding box center [429, 9] width 30 height 9
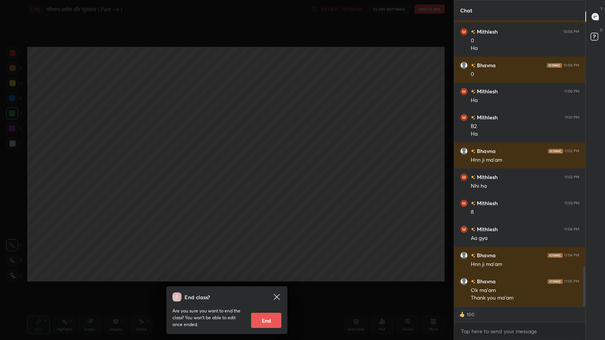
click at [271, 280] on button "End" at bounding box center [266, 320] width 30 height 15
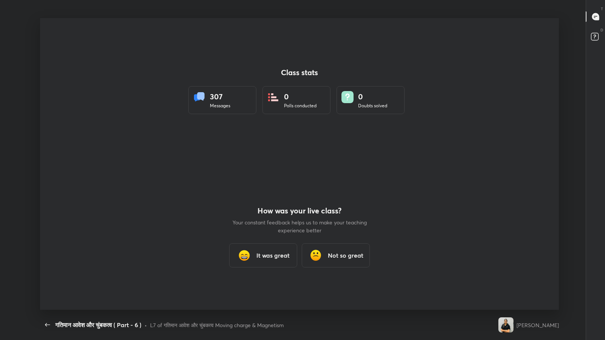
scroll to position [0, 0]
click at [46, 280] on icon "button" at bounding box center [47, 324] width 9 height 9
click at [47, 280] on icon "button" at bounding box center [47, 324] width 9 height 9
type textarea "x"
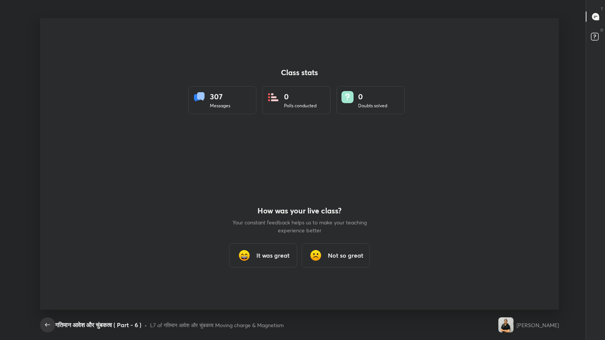
click at [48, 280] on icon "button" at bounding box center [47, 324] width 5 height 3
